Goal: Find specific page/section: Find specific page/section

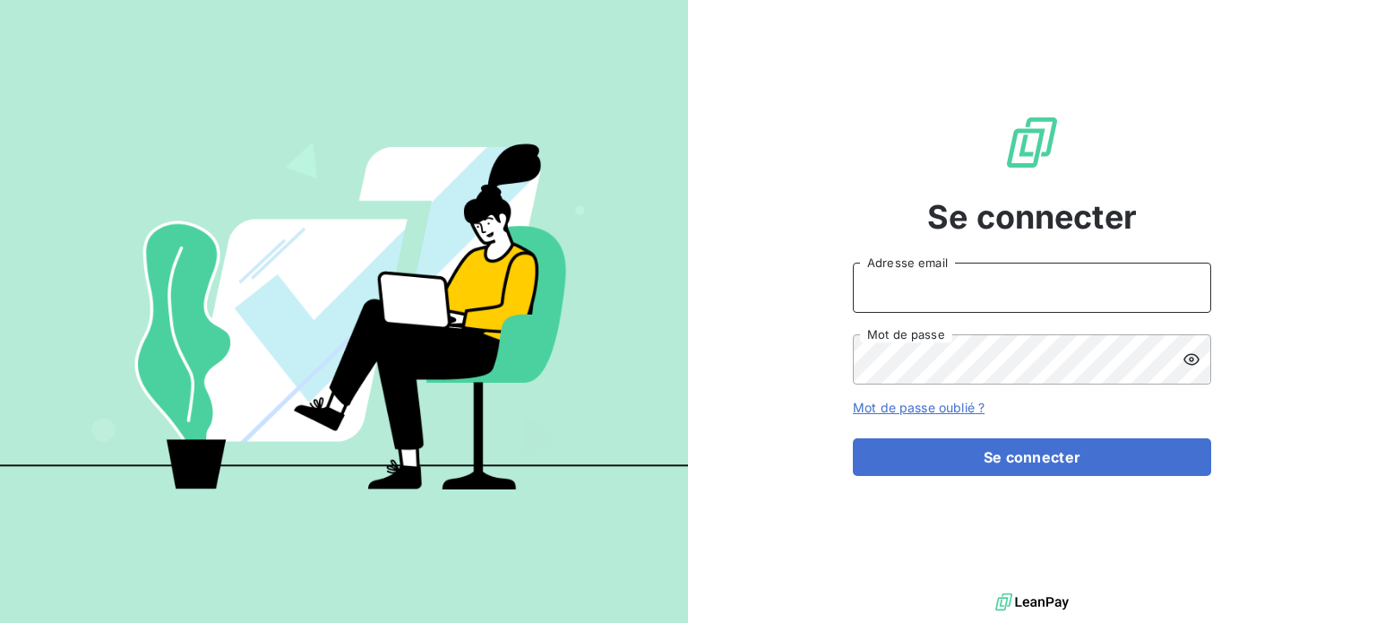
click at [916, 271] on input "Adresse email" at bounding box center [1032, 287] width 358 height 50
type input "[EMAIL_ADDRESS][DOMAIN_NAME]"
click at [853, 438] on button "Se connecter" at bounding box center [1032, 457] width 358 height 38
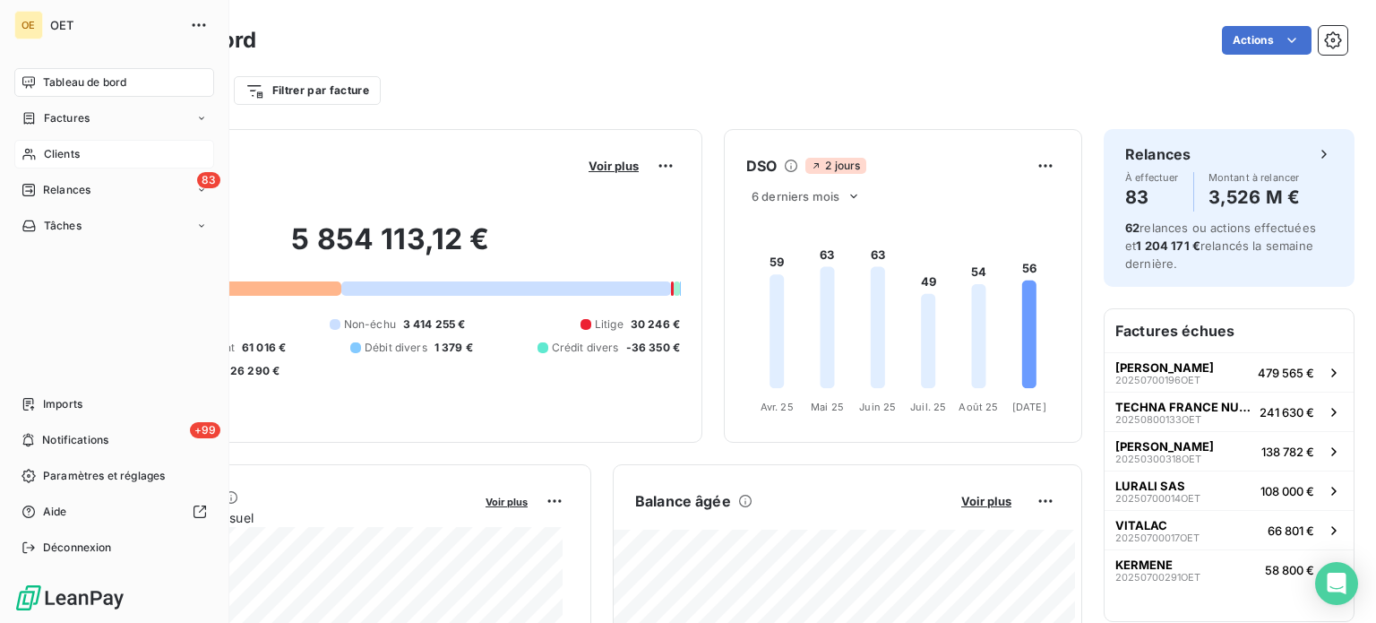
click at [76, 158] on span "Clients" at bounding box center [62, 154] width 36 height 16
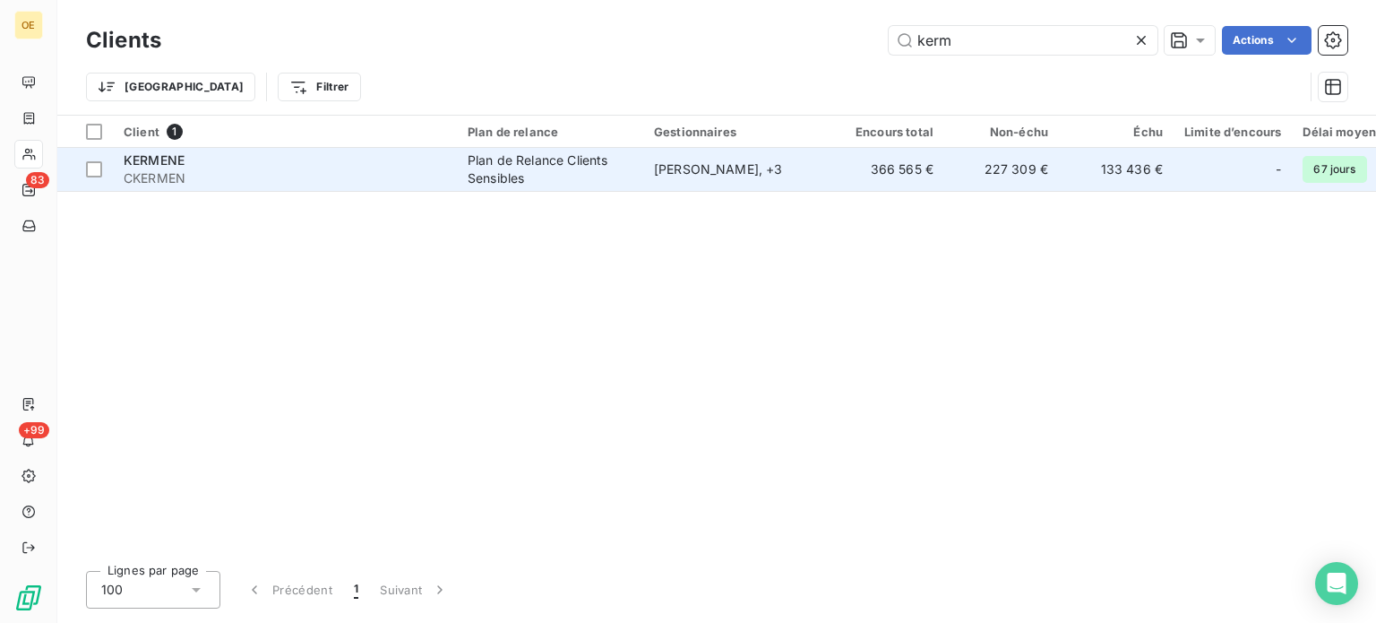
type input "kerm"
click at [165, 159] on span "KERMENE" at bounding box center [154, 159] width 61 height 15
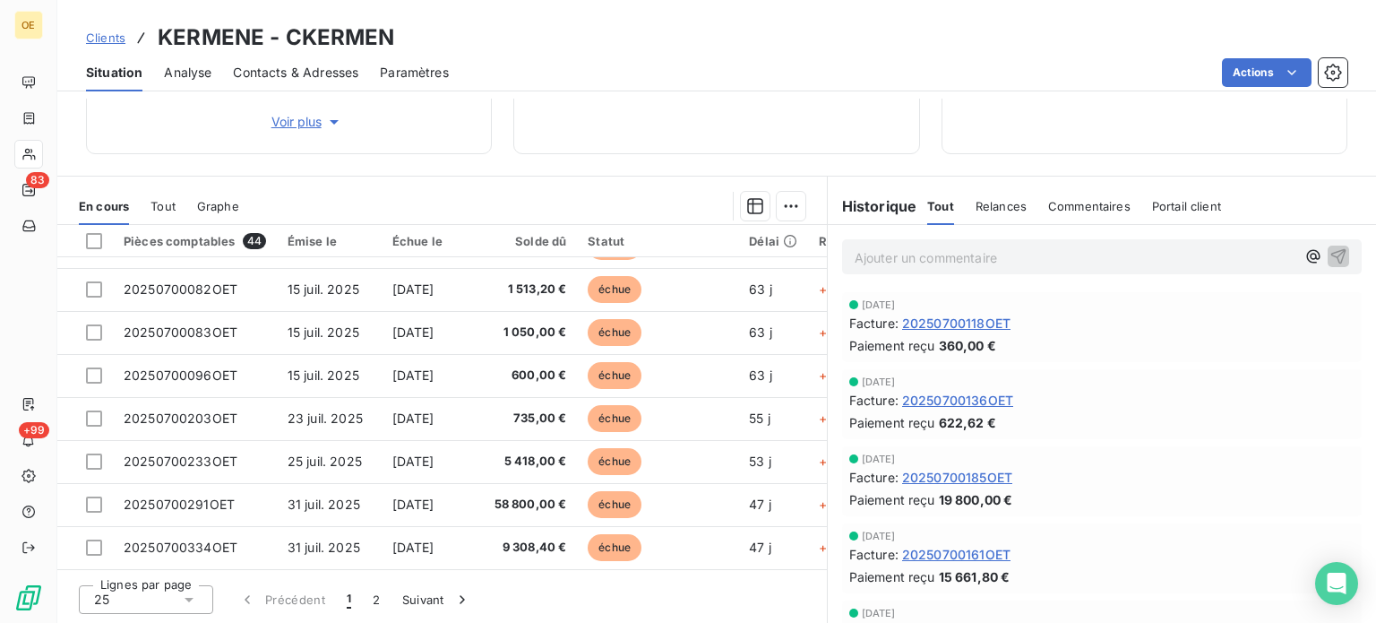
scroll to position [623, 0]
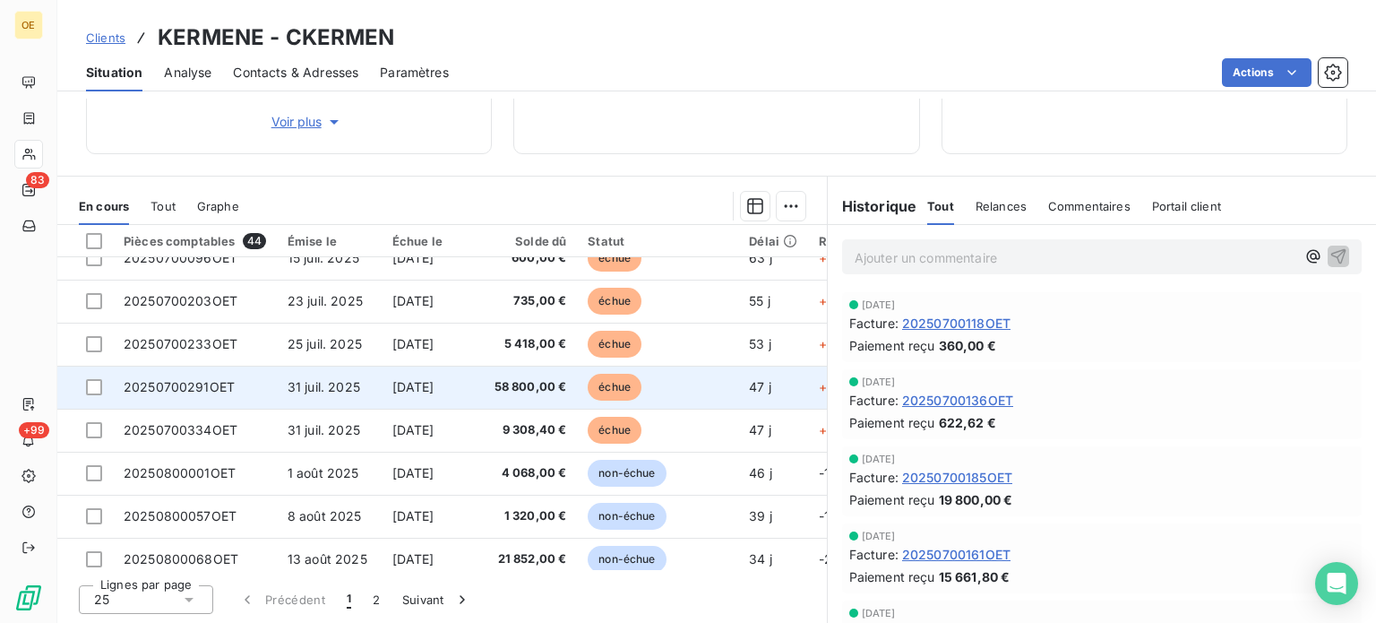
click at [535, 387] on span "58 800,00 €" at bounding box center [531, 387] width 73 height 18
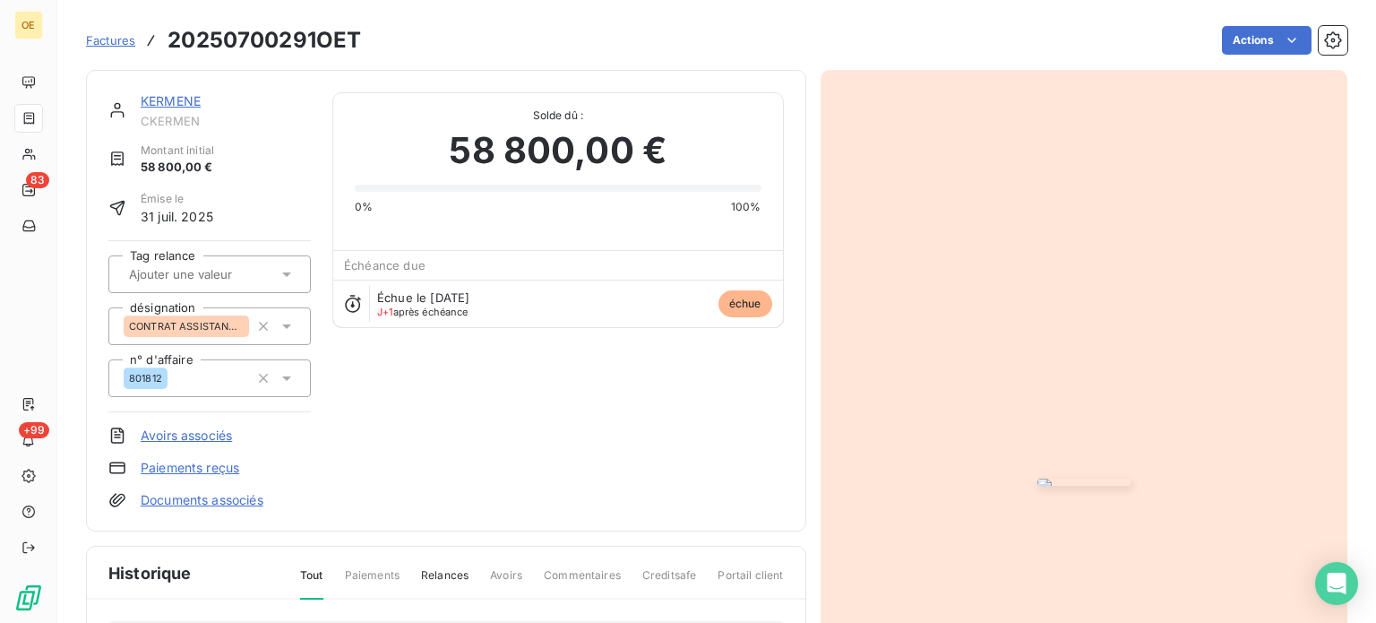
click at [116, 34] on span "Factures" at bounding box center [110, 40] width 49 height 14
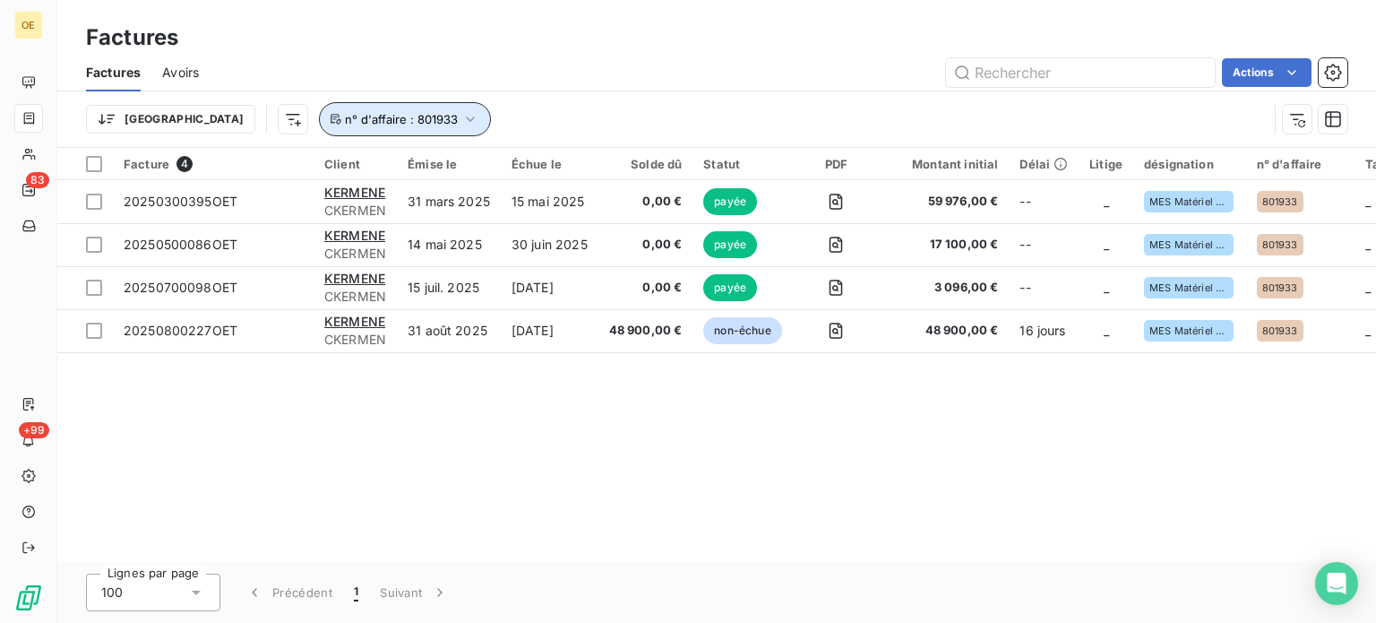
click at [355, 125] on span "n° d'affaire : 801933" at bounding box center [401, 119] width 113 height 14
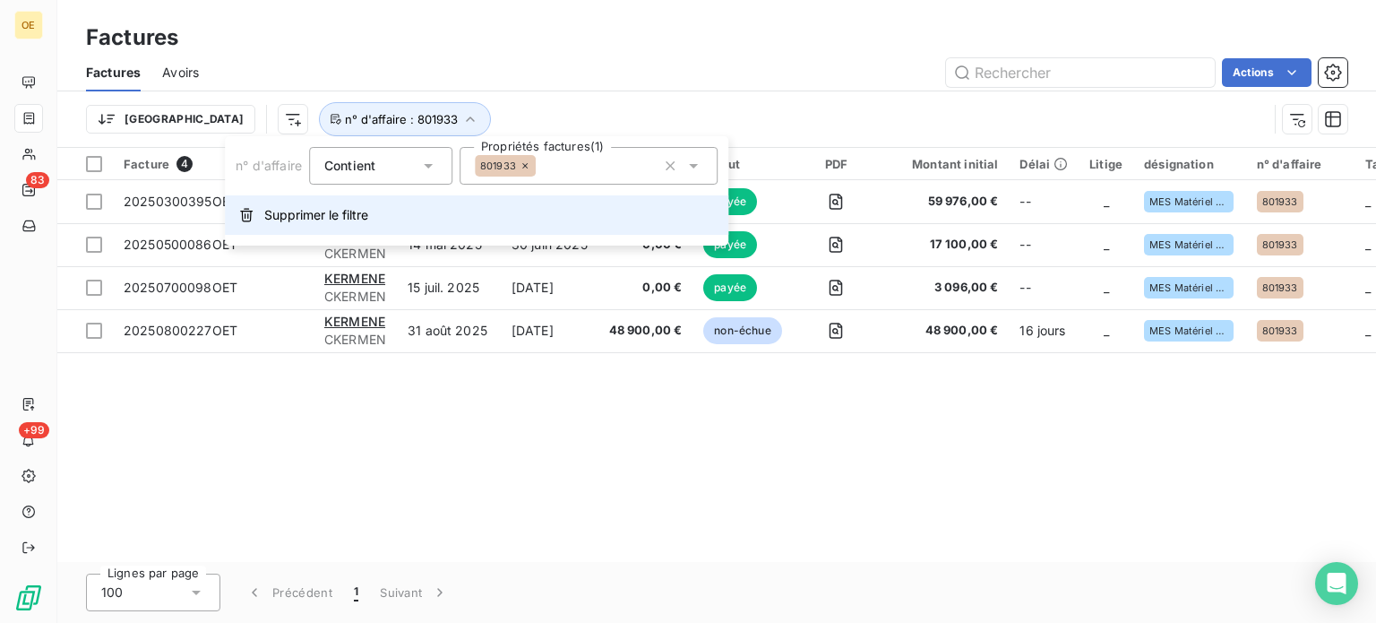
click at [326, 214] on span "Supprimer le filtre" at bounding box center [316, 215] width 104 height 18
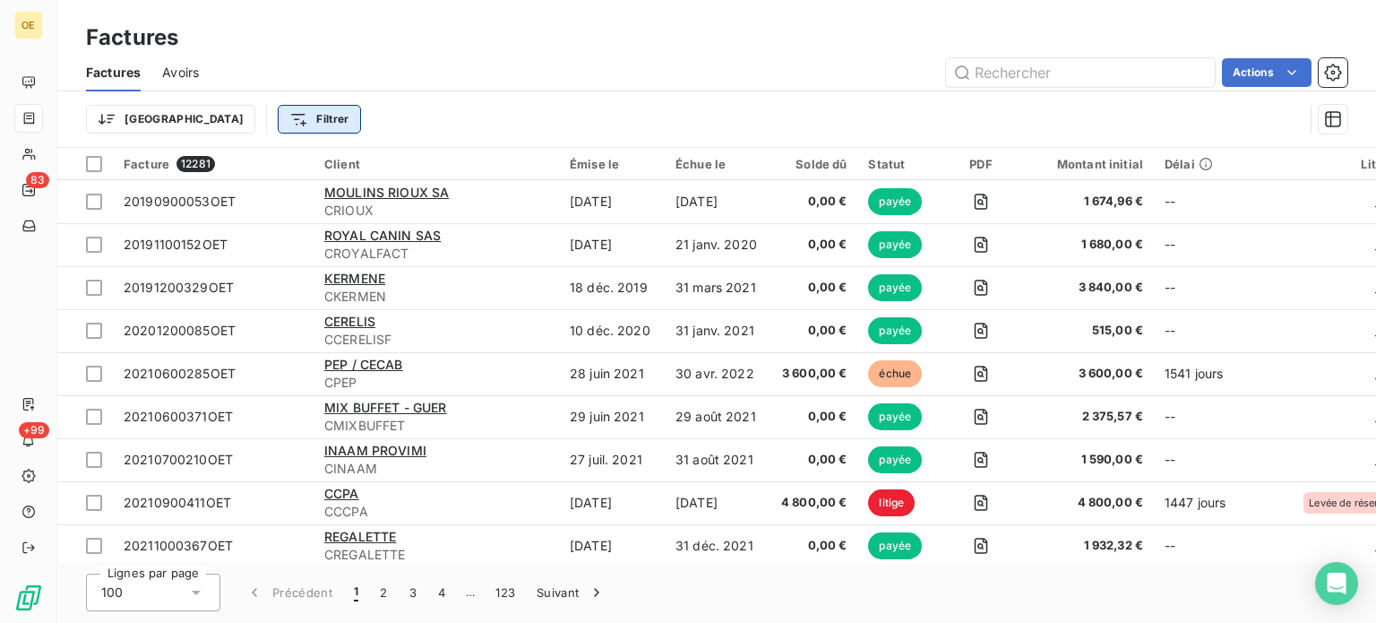
click at [209, 117] on html "OE 83 +99 Factures Factures Avoirs Actions Trier Filtrer Facture 12281 Client É…" at bounding box center [688, 311] width 1376 height 623
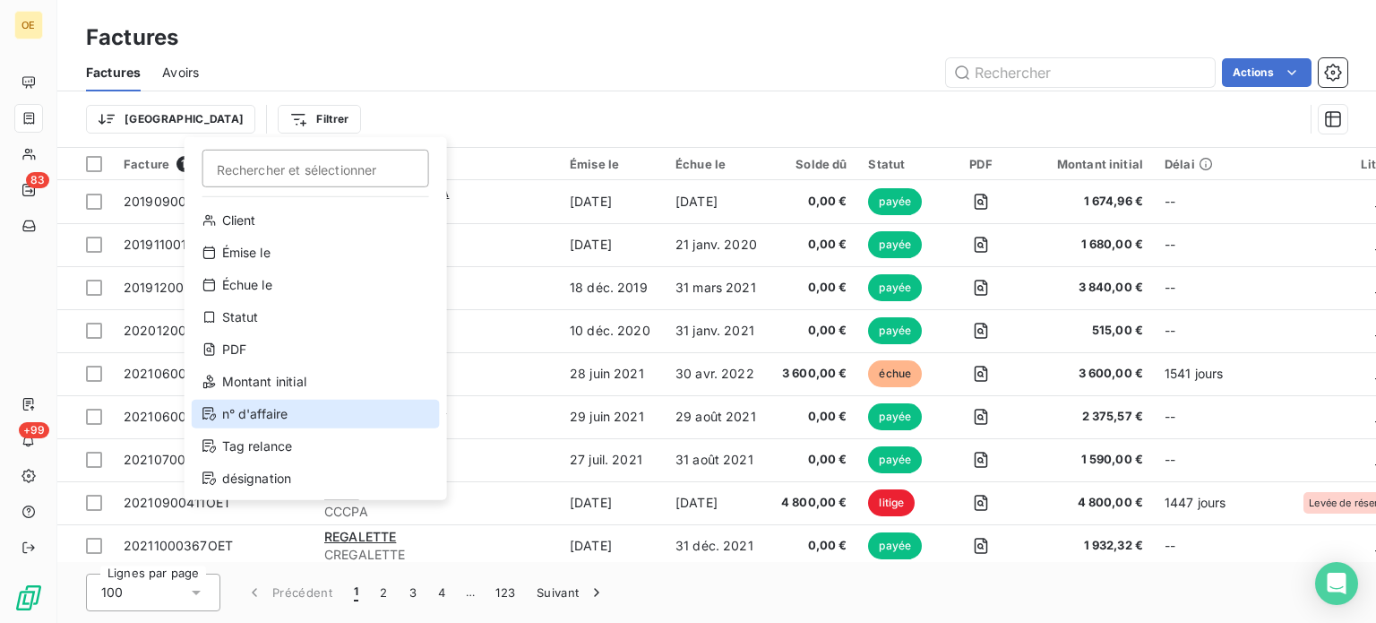
click at [278, 422] on div "n° d'affaire" at bounding box center [316, 414] width 248 height 29
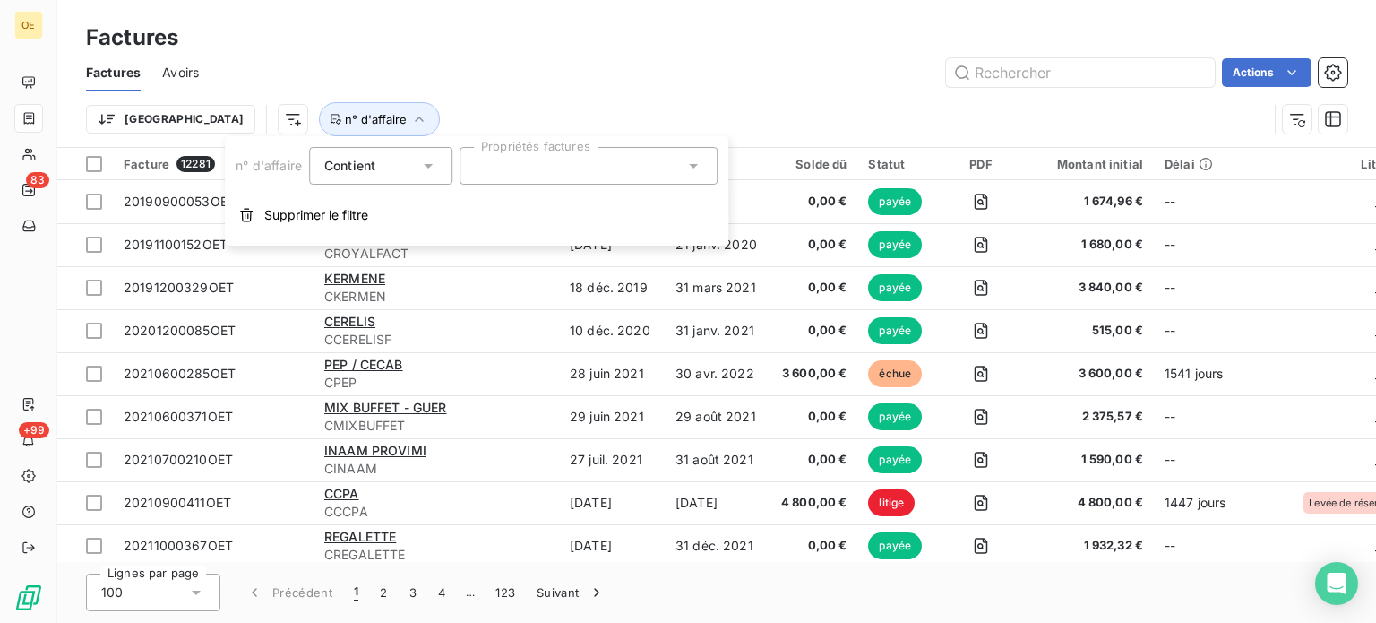
click at [533, 173] on div at bounding box center [589, 166] width 258 height 38
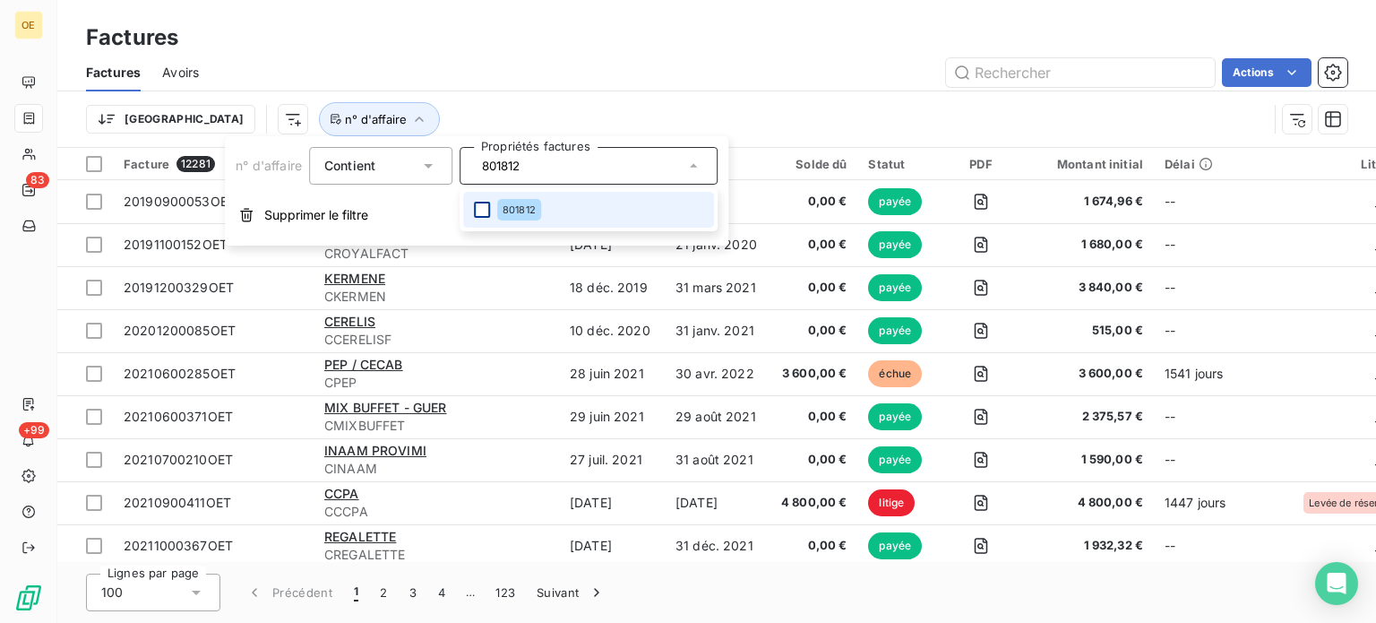
type input "801812"
click at [484, 207] on div at bounding box center [482, 210] width 16 height 16
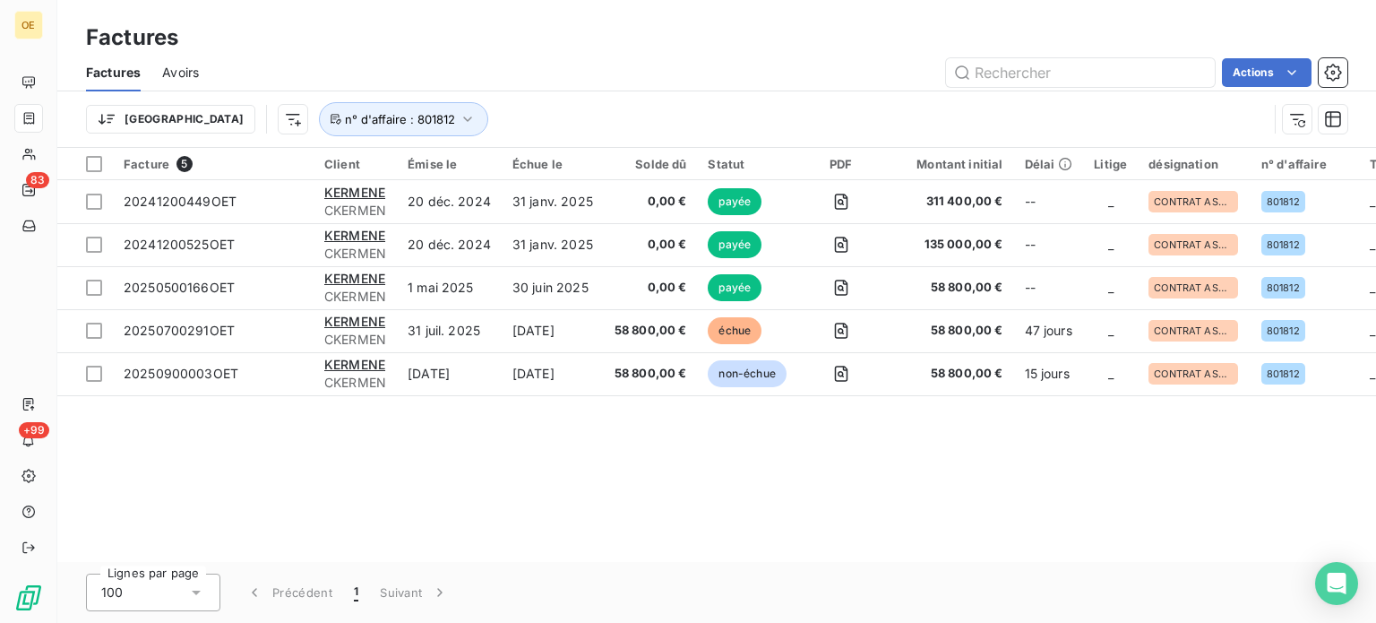
click at [654, 74] on div "Actions" at bounding box center [783, 72] width 1127 height 29
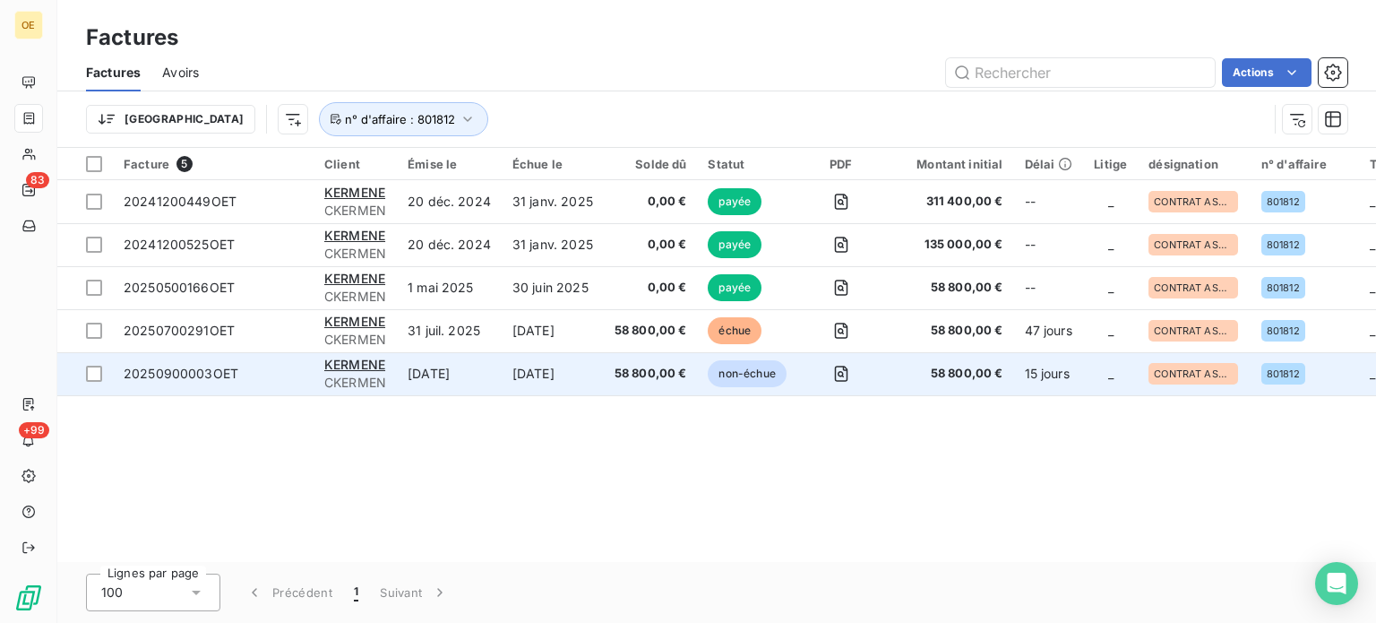
drag, startPoint x: 197, startPoint y: 369, endPoint x: 176, endPoint y: 371, distance: 21.6
click at [176, 371] on span "20250900003OET" at bounding box center [181, 373] width 115 height 15
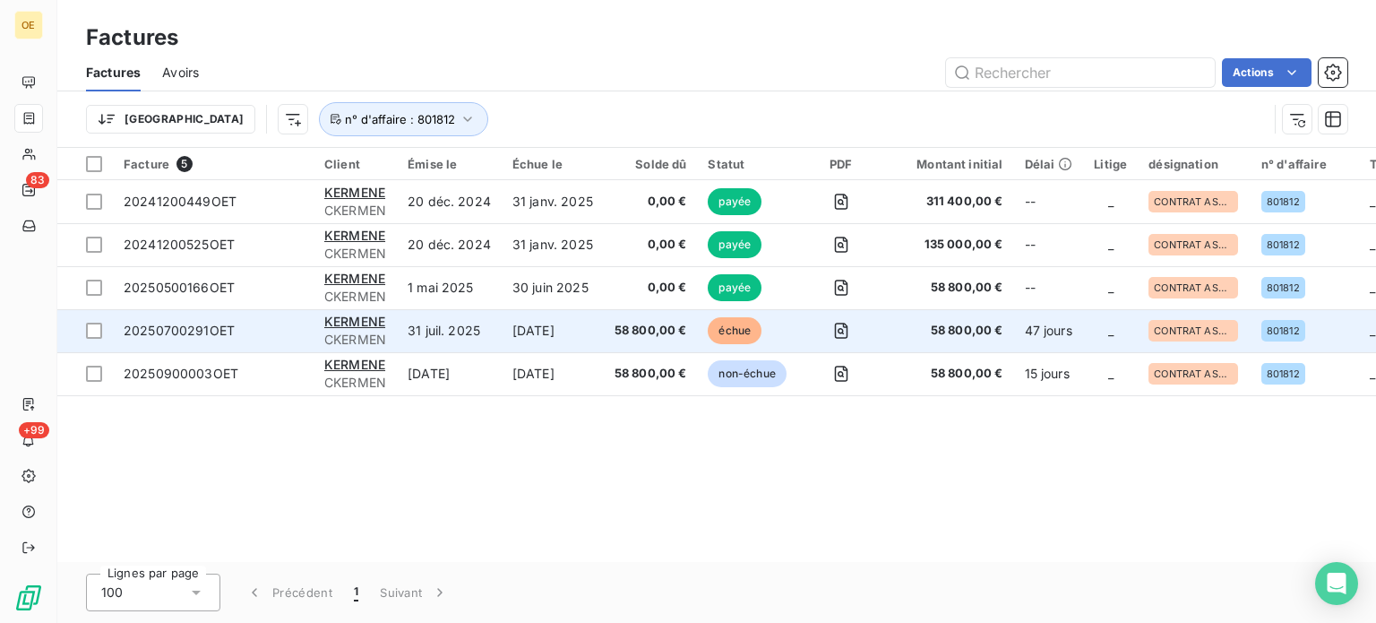
click at [211, 323] on span "20250700291OET" at bounding box center [179, 330] width 111 height 15
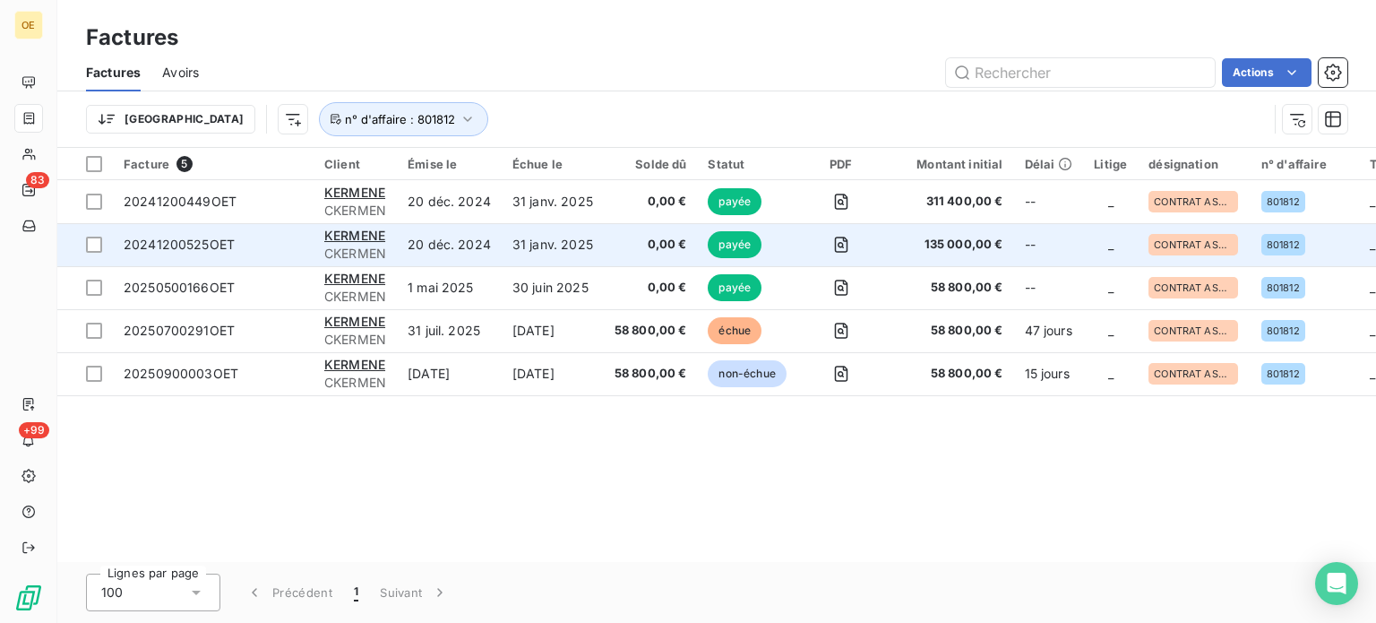
click at [575, 231] on td "31 janv. 2025" at bounding box center [553, 244] width 102 height 43
